Goal: Information Seeking & Learning: Find specific fact

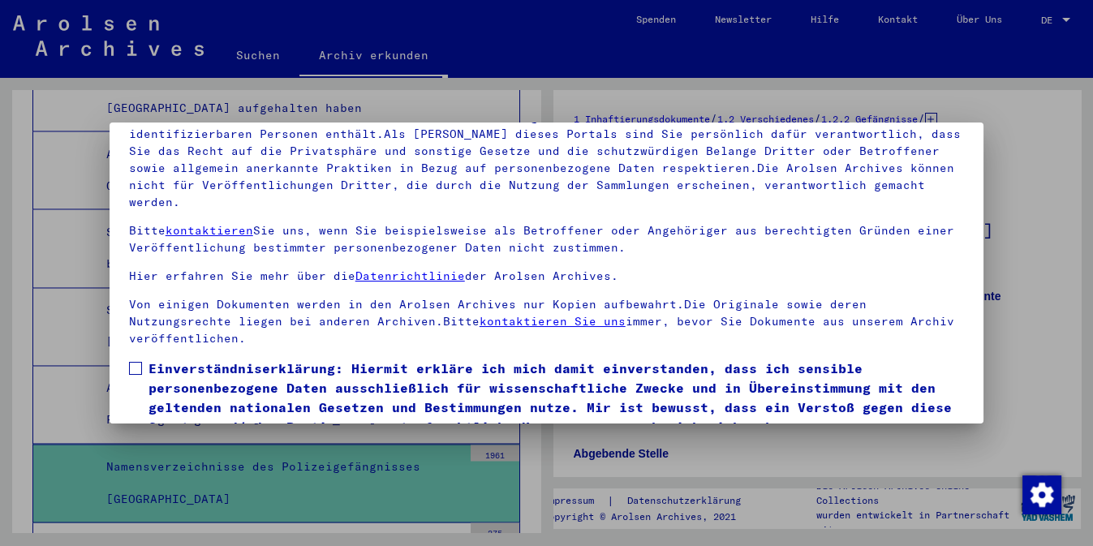
scroll to position [136, 0]
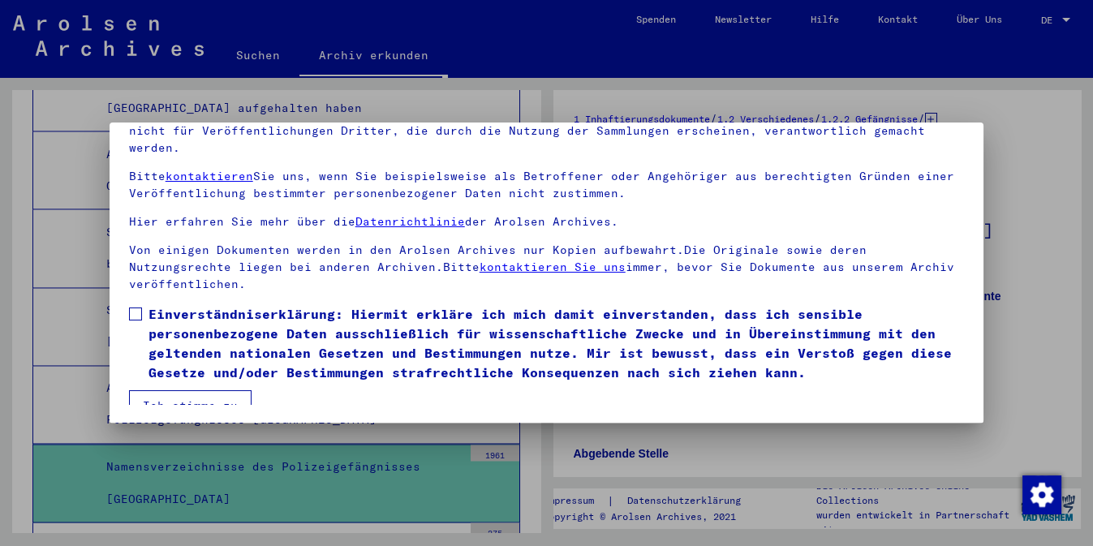
click at [230, 390] on button "Ich stimme zu" at bounding box center [190, 405] width 123 height 31
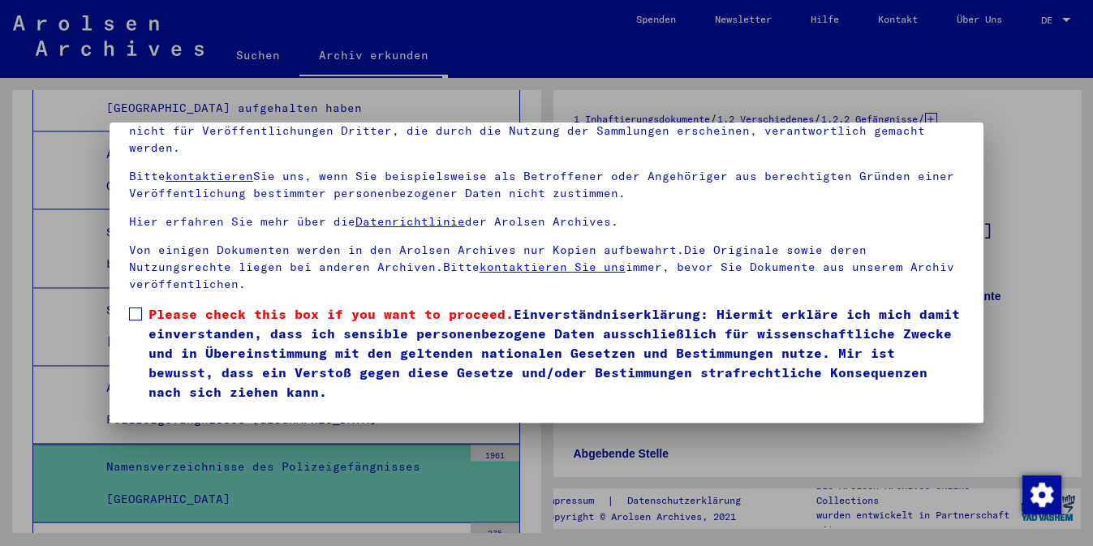
click at [230, 335] on span "Please check this box if you want to proceed. Einverständniserklärung: Hiermit …" at bounding box center [556, 352] width 816 height 97
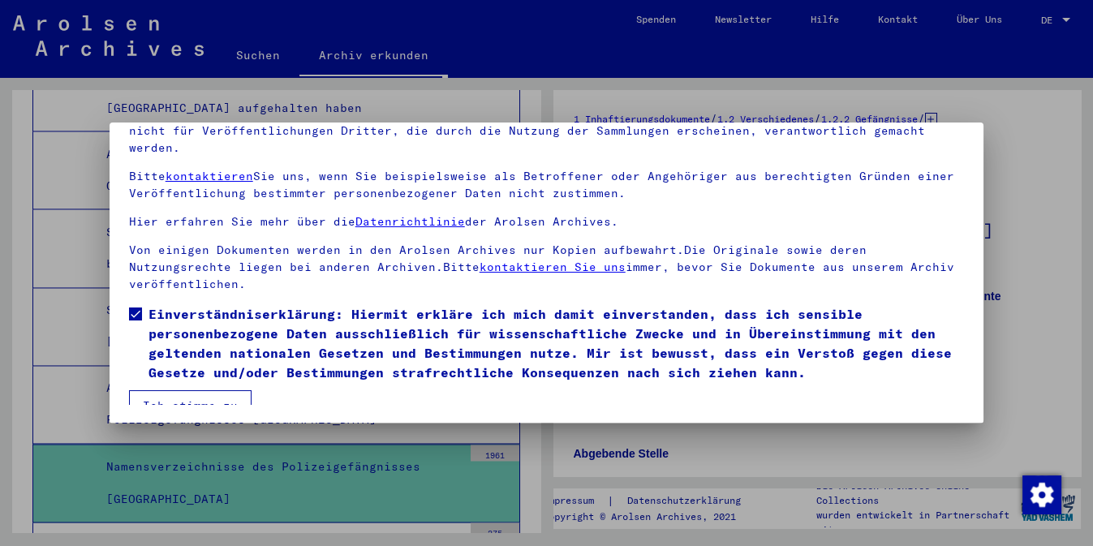
click at [196, 394] on button "Ich stimme zu" at bounding box center [190, 405] width 123 height 31
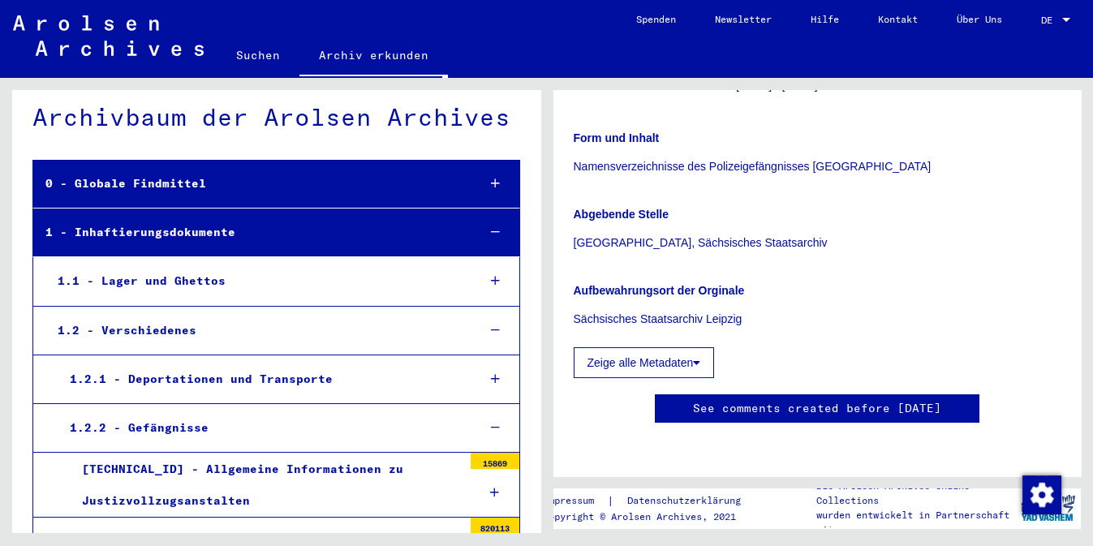
scroll to position [0, 0]
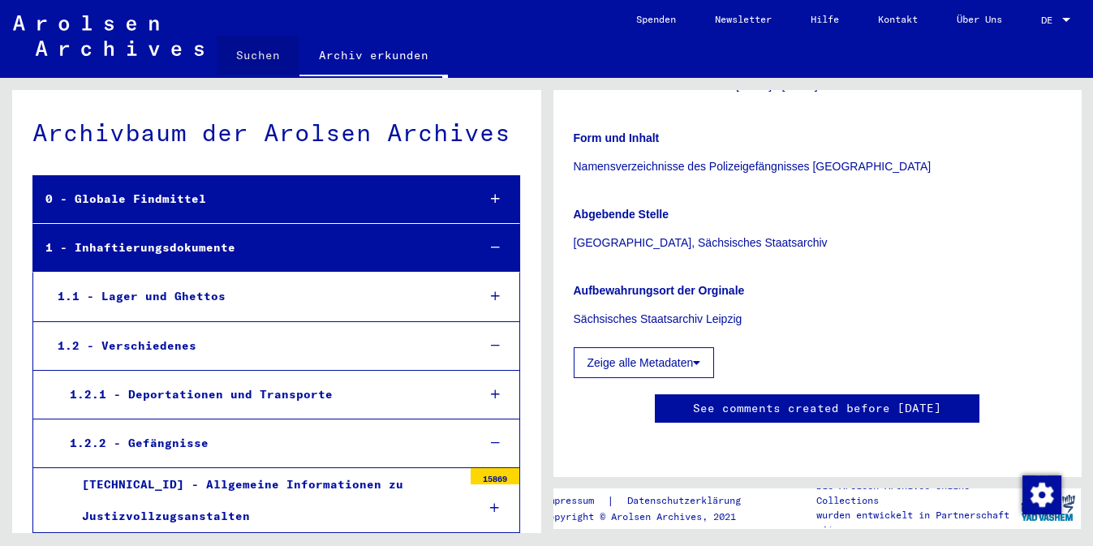
click at [256, 63] on link "Suchen" at bounding box center [258, 55] width 83 height 39
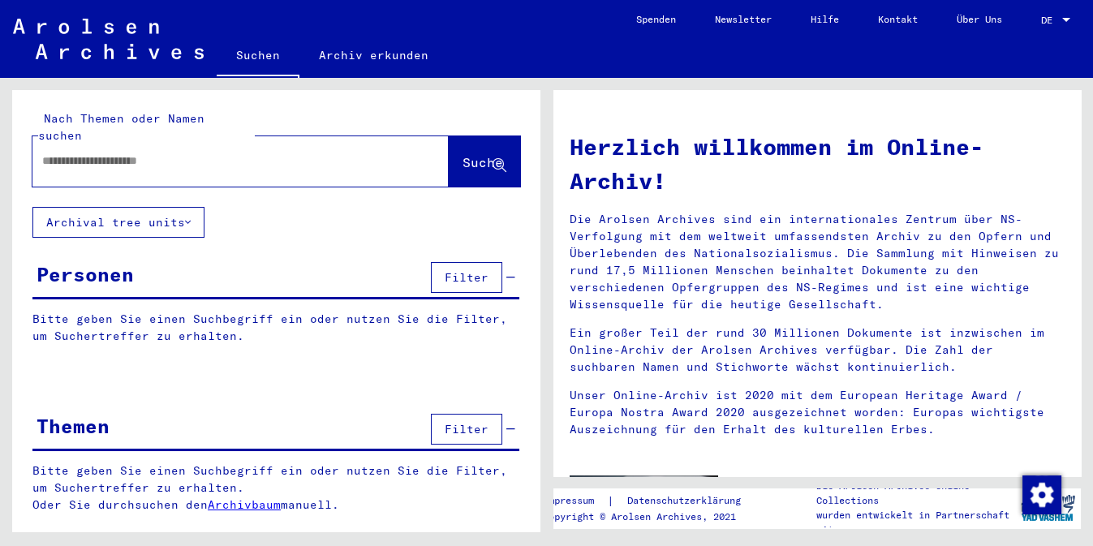
click at [179, 153] on input "text" at bounding box center [221, 161] width 358 height 17
type input "**********"
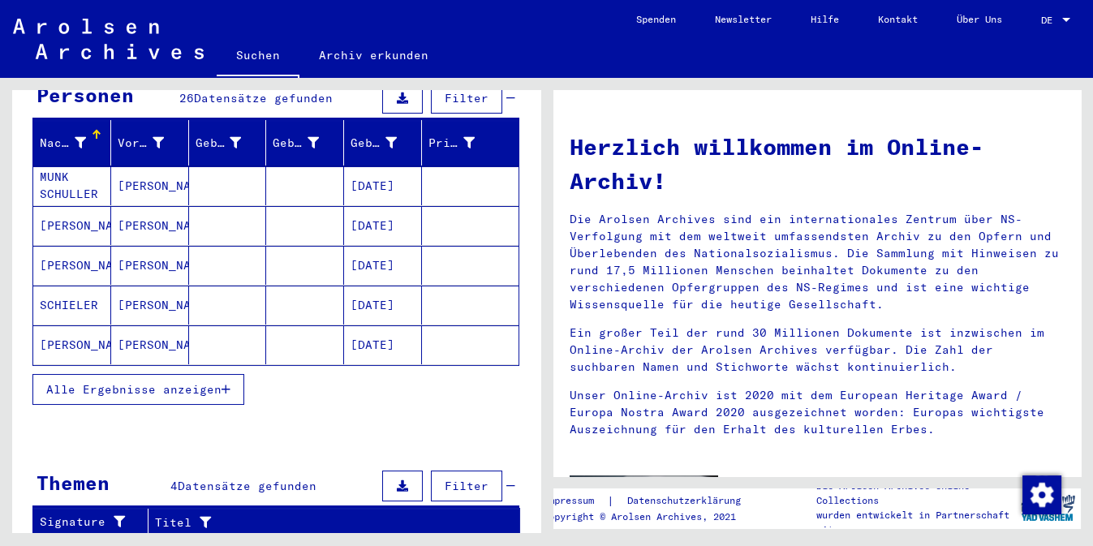
scroll to position [147, 0]
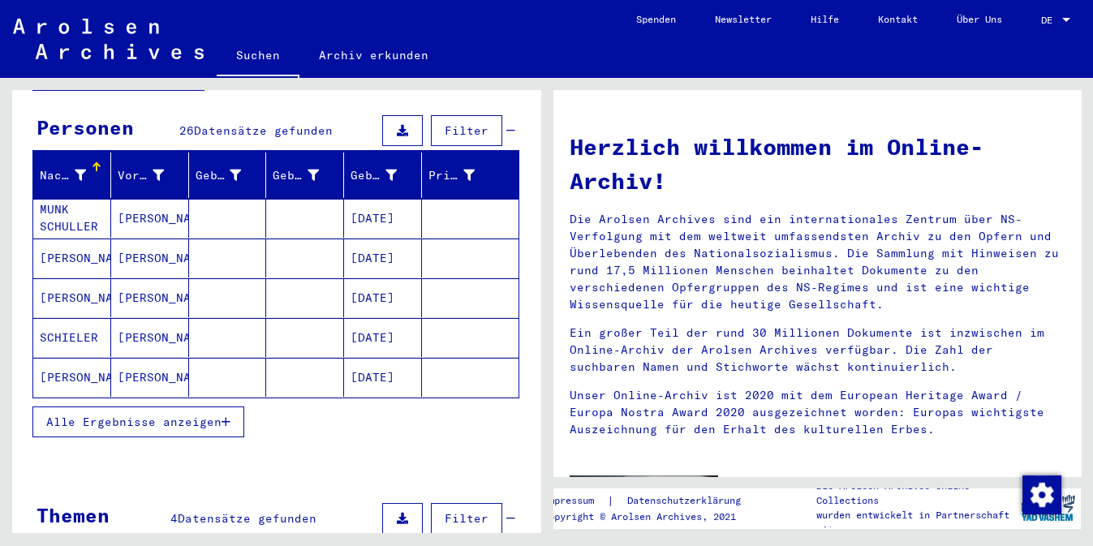
click at [176, 407] on button "Alle Ergebnisse anzeigen" at bounding box center [138, 422] width 212 height 31
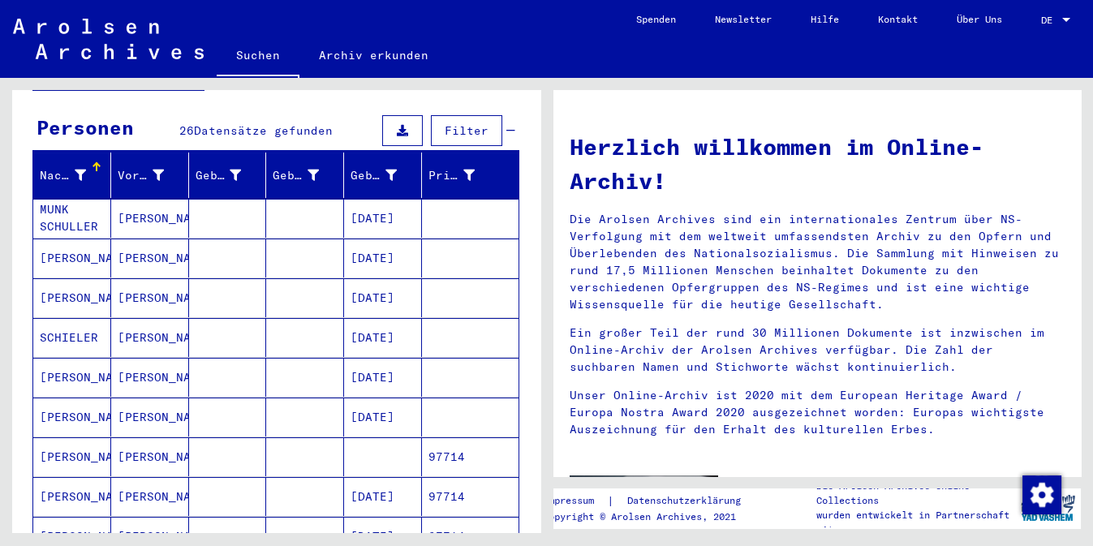
click at [295, 402] on mat-cell at bounding box center [305, 417] width 78 height 39
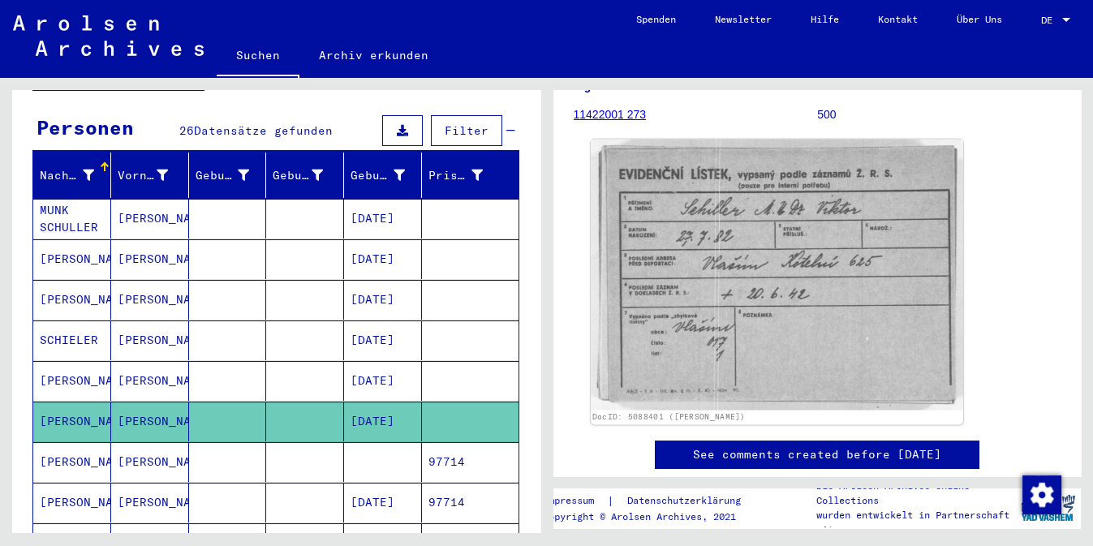
scroll to position [221, 0]
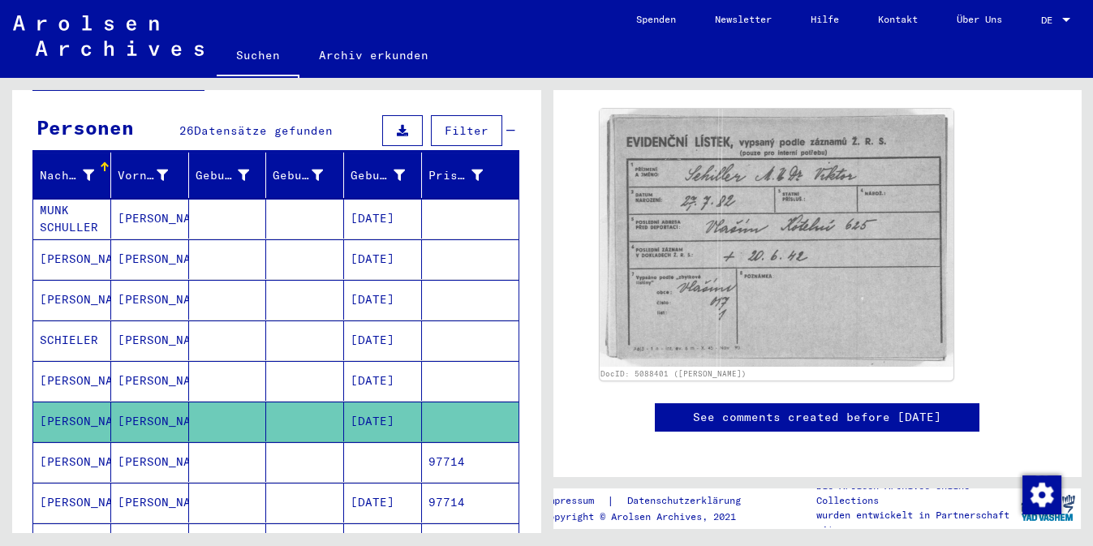
click at [248, 442] on mat-cell at bounding box center [228, 462] width 78 height 40
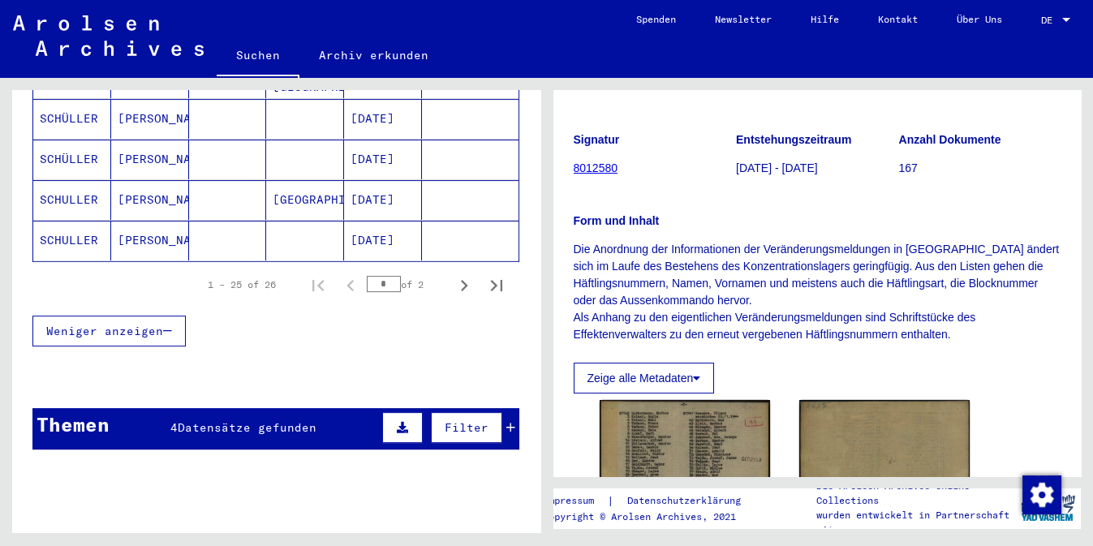
scroll to position [1106, 0]
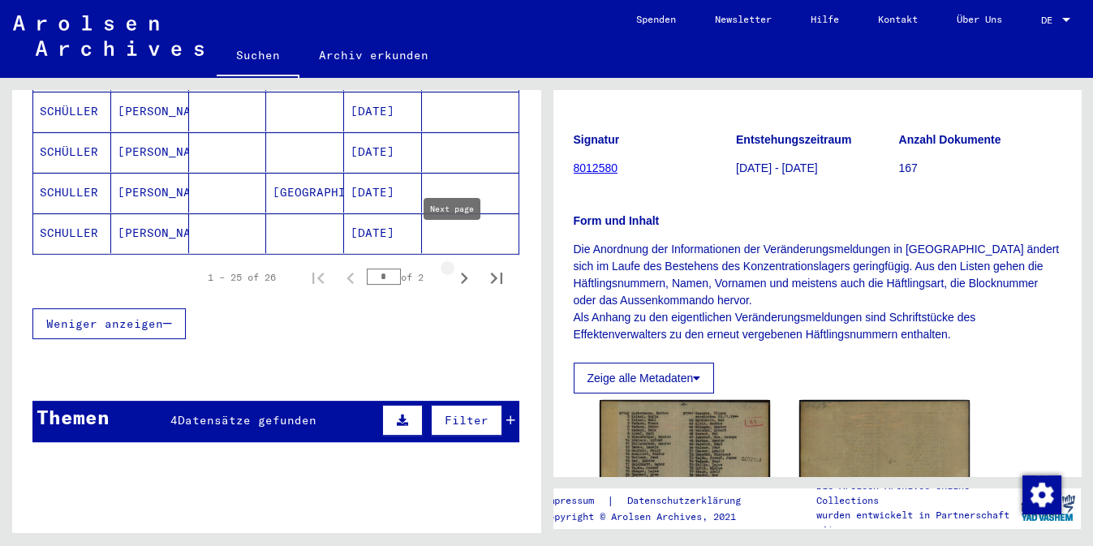
click at [456, 267] on icon "Next page" at bounding box center [464, 278] width 23 height 23
type input "*"
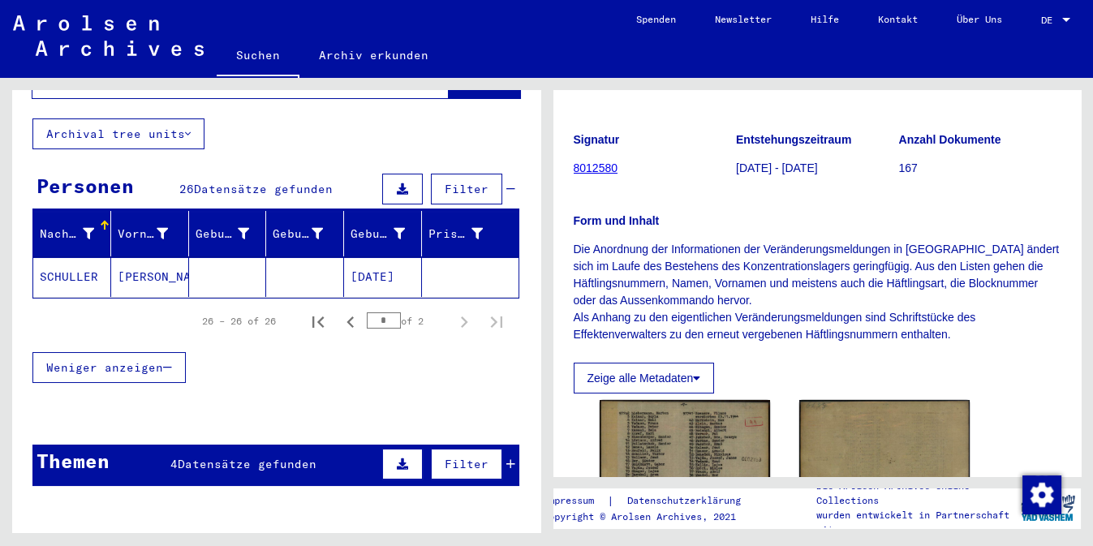
scroll to position [15, 0]
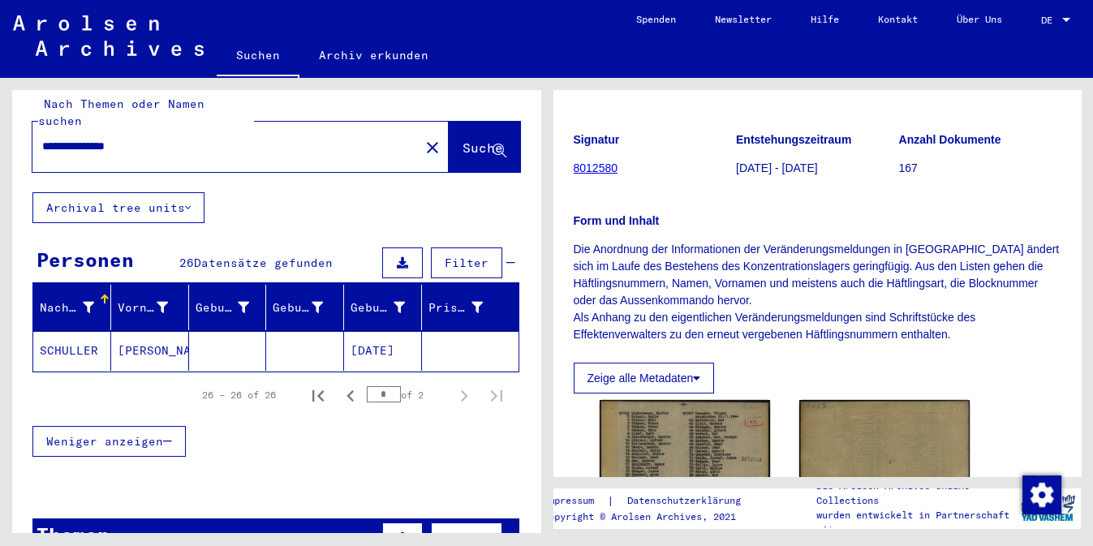
click at [189, 339] on mat-cell at bounding box center [228, 351] width 78 height 40
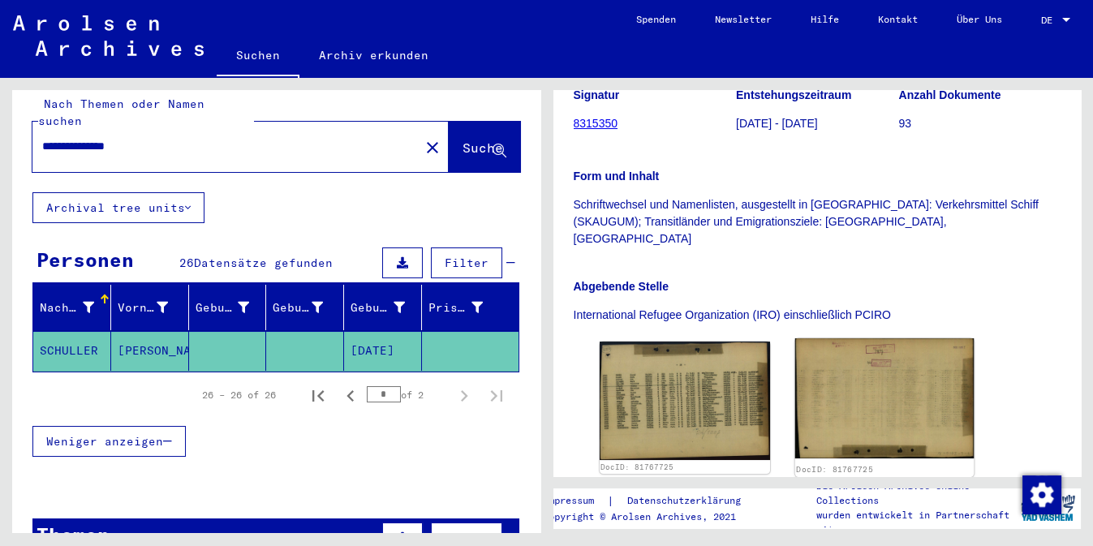
scroll to position [368, 0]
